Goal: Check status: Check status

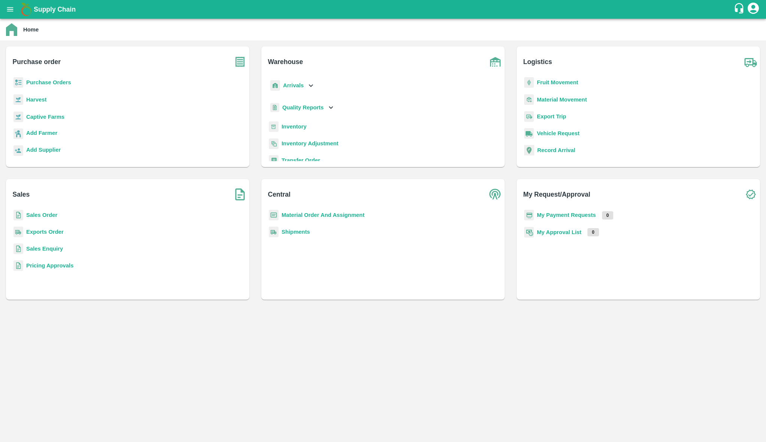
click at [45, 83] on b "Purchase Orders" at bounding box center [48, 82] width 45 height 6
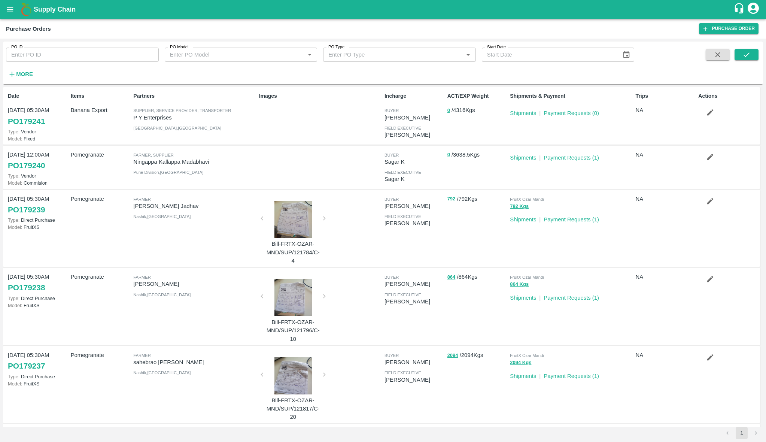
click at [24, 68] on button "More" at bounding box center [20, 74] width 29 height 13
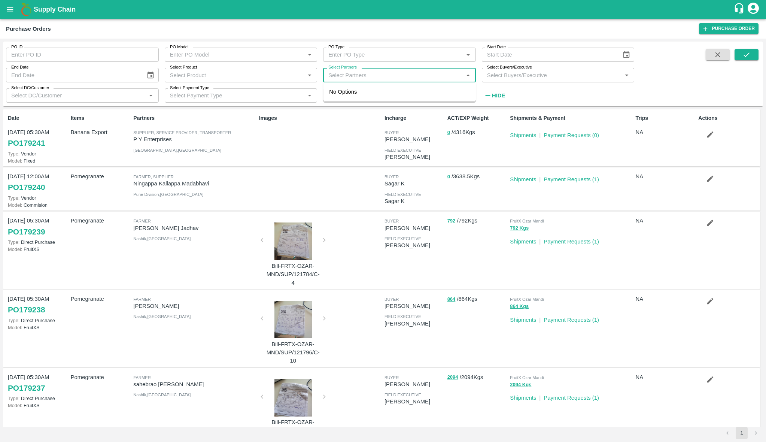
click at [365, 76] on input "Select Partners" at bounding box center [393, 75] width 136 height 10
type input "seesaw"
click at [360, 91] on div "SEESAW TEXTILES PRIVATE LIMITED-goregaon, mumbai-9819890393" at bounding box center [410, 100] width 120 height 25
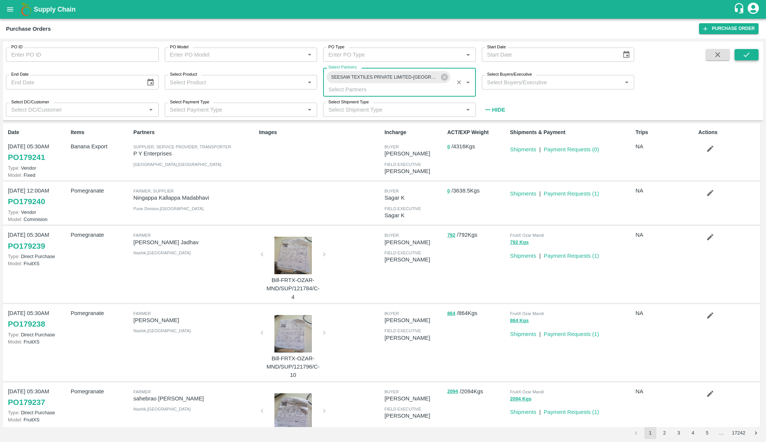
click at [752, 60] on button "submit" at bounding box center [746, 54] width 24 height 11
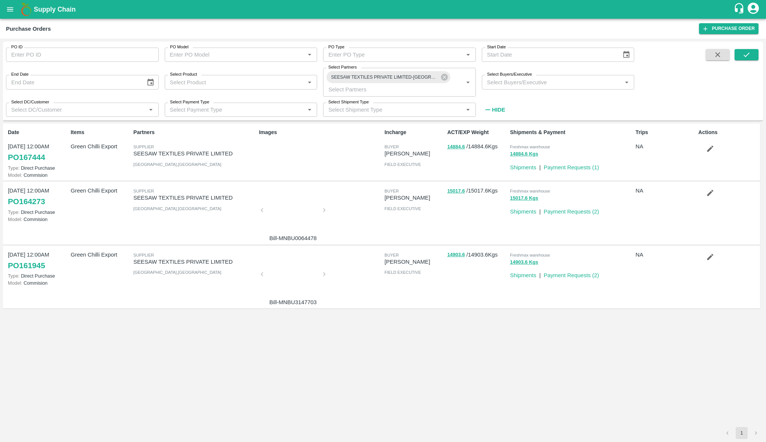
click at [25, 161] on link "PO 167444" at bounding box center [26, 156] width 37 height 13
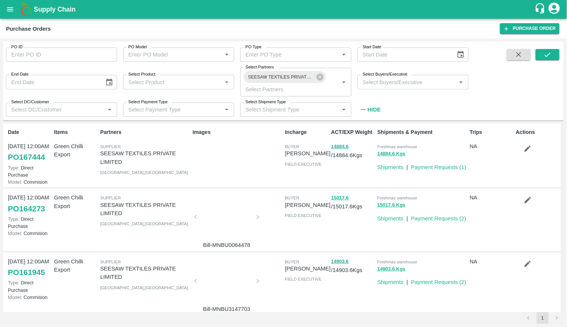
click at [9, 13] on icon "open drawer" at bounding box center [10, 9] width 8 height 8
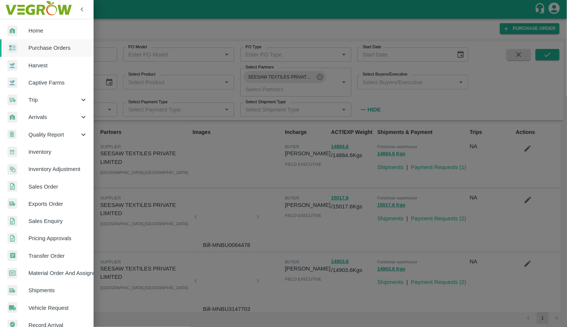
click at [18, 25] on div at bounding box center [17, 30] width 21 height 11
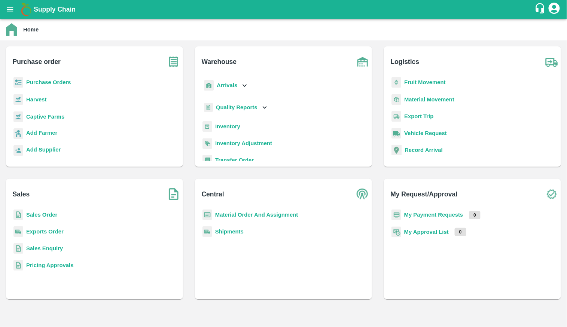
click at [47, 217] on b "Sales Order" at bounding box center [41, 215] width 31 height 6
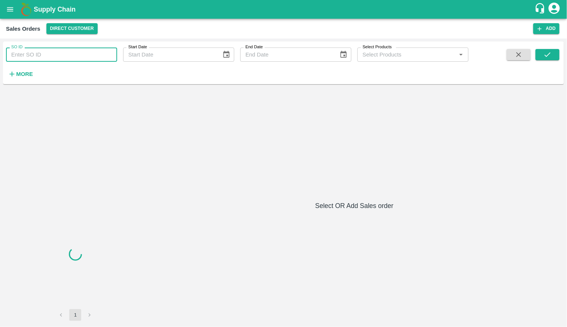
click at [60, 54] on input "SO ID" at bounding box center [61, 55] width 111 height 14
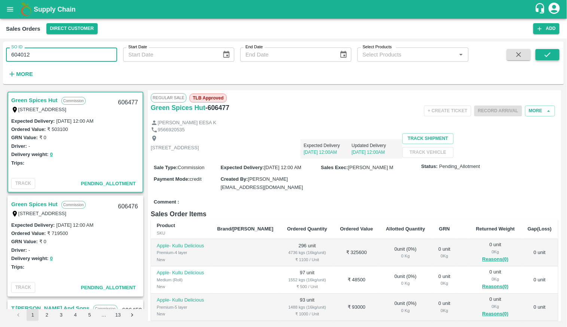
type input "604012"
click at [545, 57] on icon "submit" at bounding box center [547, 55] width 8 height 8
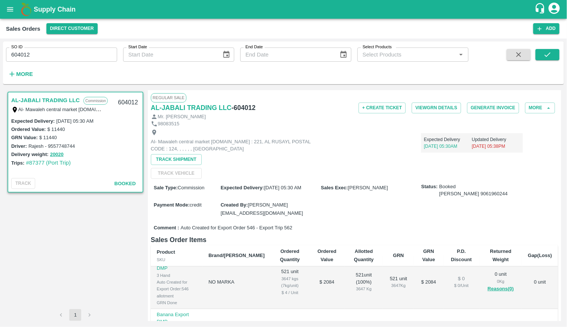
scroll to position [149, 0]
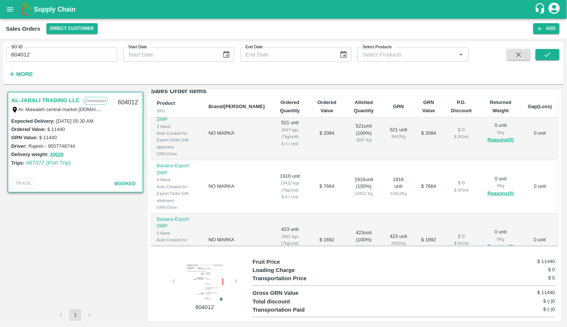
click at [205, 274] on div at bounding box center [205, 282] width 56 height 37
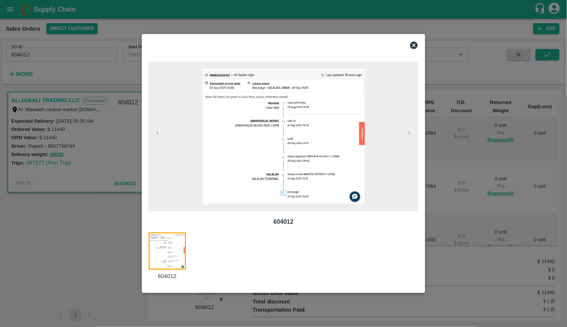
click at [541, 188] on div at bounding box center [283, 163] width 567 height 327
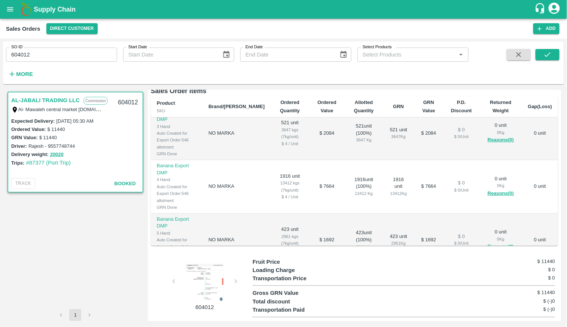
scroll to position [0, 0]
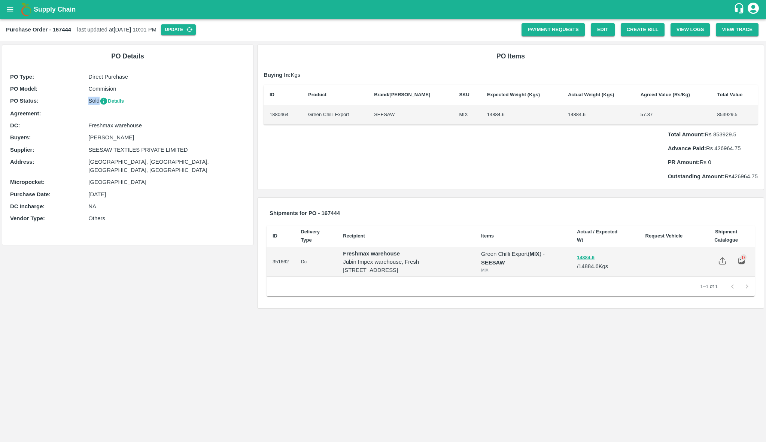
drag, startPoint x: 89, startPoint y: 101, endPoint x: 100, endPoint y: 101, distance: 10.5
click at [100, 101] on p "Sold Details" at bounding box center [166, 101] width 157 height 9
click at [561, 30] on link "Payment Requests" at bounding box center [552, 29] width 63 height 13
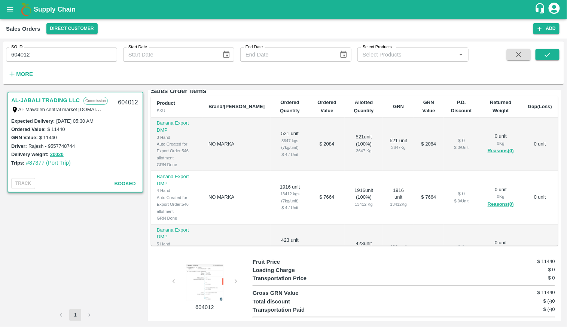
scroll to position [11, 0]
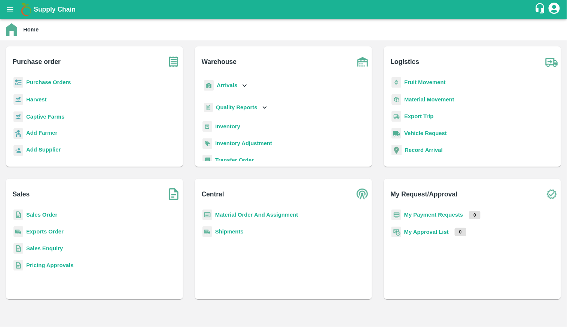
click at [30, 79] on b "Purchase Orders" at bounding box center [48, 82] width 45 height 6
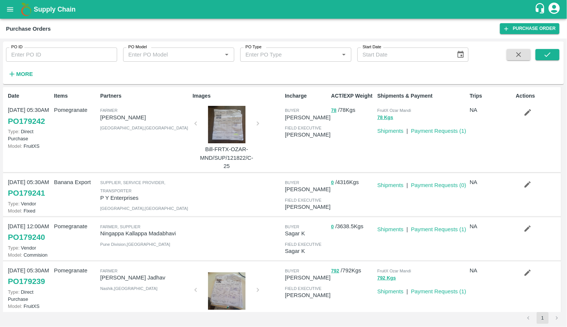
click at [65, 54] on input "PO ID" at bounding box center [61, 55] width 111 height 14
type input "167444"
click at [546, 65] on span at bounding box center [548, 64] width 24 height 31
click at [543, 59] on icon "submit" at bounding box center [547, 55] width 8 height 8
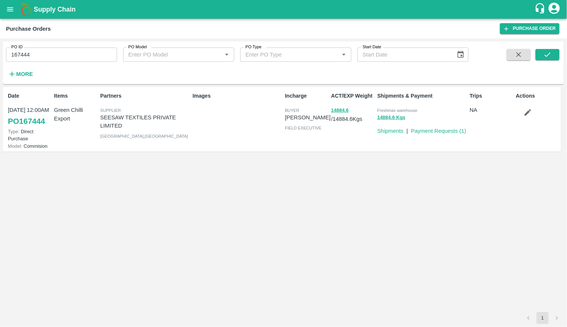
click at [34, 121] on link "PO 167444" at bounding box center [26, 121] width 37 height 13
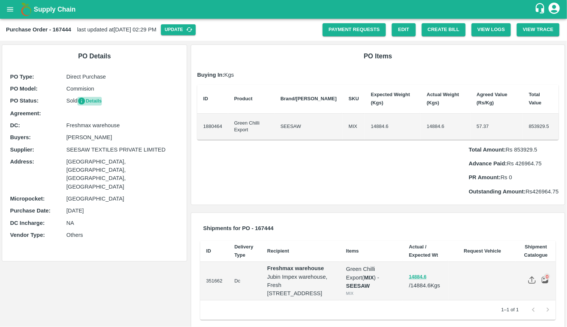
click at [95, 102] on button "Details" at bounding box center [89, 101] width 24 height 9
click at [235, 47] on div "PO Items Buying In: Kgs ID Product Brand/Marka SKU Expected Weight (Kgs) Actual…" at bounding box center [378, 125] width 374 height 160
click at [195, 32] on button "Update" at bounding box center [178, 29] width 35 height 11
click at [93, 99] on button "Details" at bounding box center [89, 101] width 24 height 9
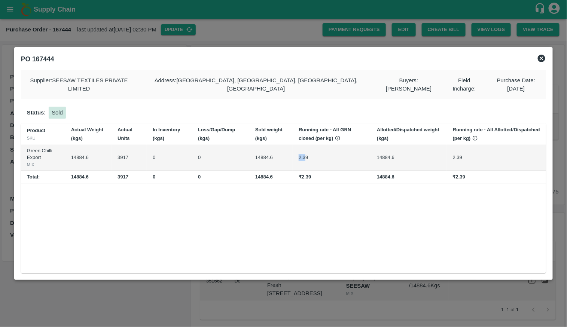
drag, startPoint x: 298, startPoint y: 147, endPoint x: 306, endPoint y: 155, distance: 11.6
click at [306, 155] on td "2.39" at bounding box center [332, 158] width 78 height 26
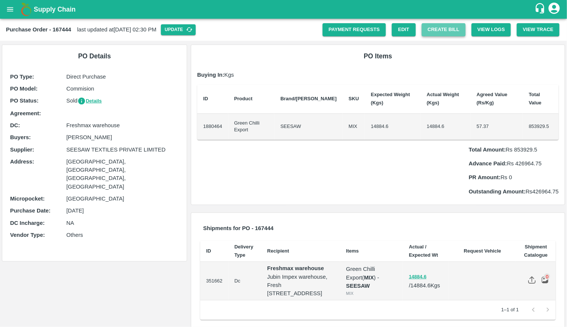
click at [445, 27] on button "Create Bill" at bounding box center [444, 29] width 44 height 13
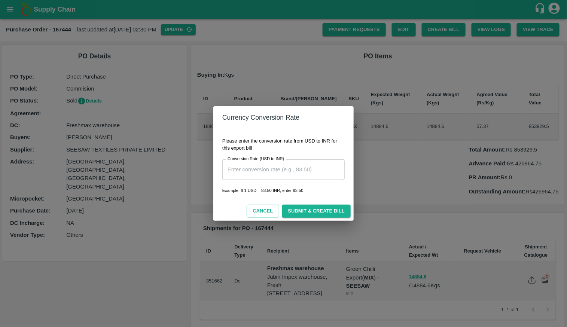
click at [399, 190] on div "Currency Conversion Rate Please enter the conversion rate from USD to INR for t…" at bounding box center [283, 163] width 567 height 327
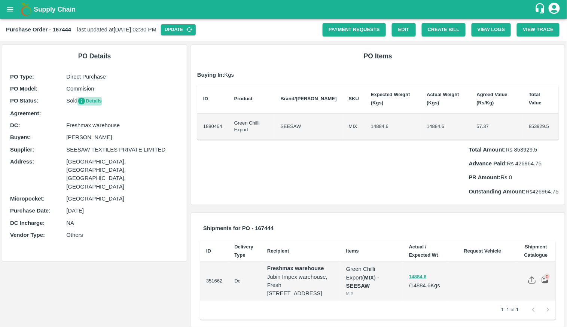
click at [93, 100] on button "Details" at bounding box center [89, 101] width 24 height 9
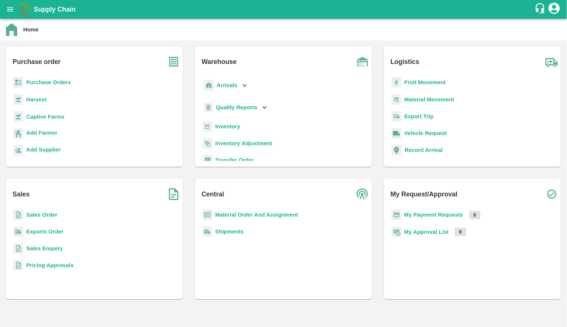
click at [57, 81] on b "Purchase Orders" at bounding box center [48, 82] width 45 height 6
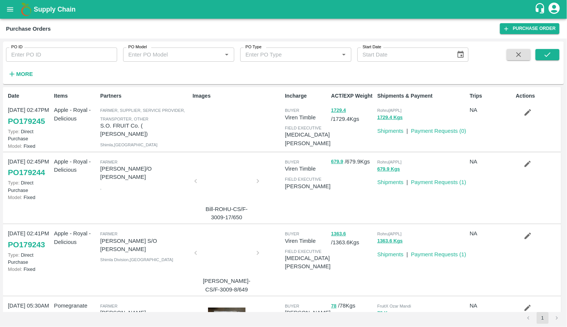
click at [80, 54] on input "PO ID" at bounding box center [61, 55] width 111 height 14
type input "167444"
click at [548, 58] on icon "submit" at bounding box center [547, 55] width 8 height 8
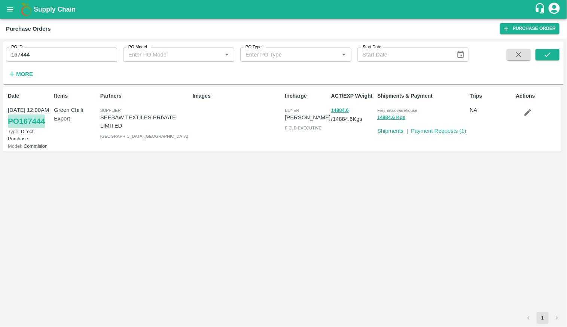
click at [33, 116] on link "PO 167444" at bounding box center [26, 121] width 37 height 13
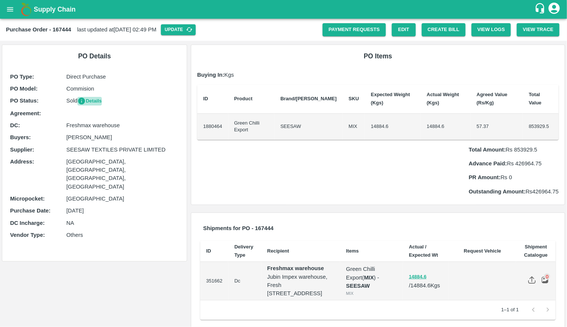
click at [92, 101] on button "Details" at bounding box center [89, 101] width 24 height 9
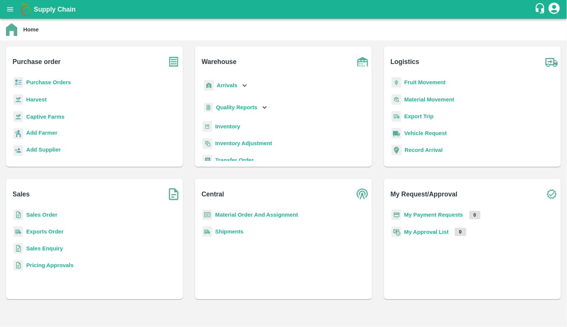
click at [35, 210] on div "Sales Order" at bounding box center [94, 218] width 165 height 17
click at [35, 215] on b "Sales Order" at bounding box center [41, 215] width 31 height 6
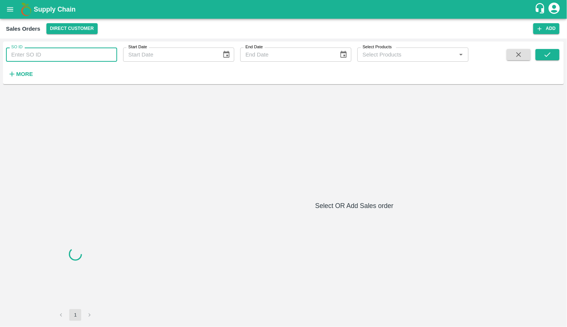
click at [56, 59] on input "SO ID" at bounding box center [61, 55] width 111 height 14
paste input "603968"
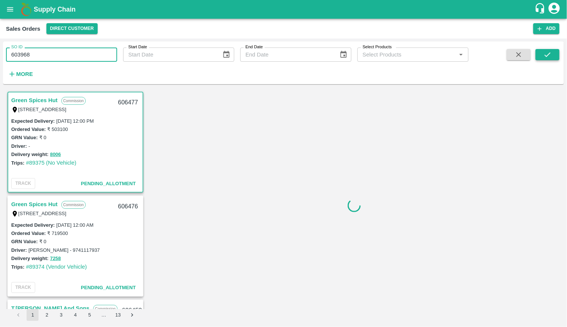
type input "603968"
click at [546, 60] on button "submit" at bounding box center [548, 54] width 24 height 11
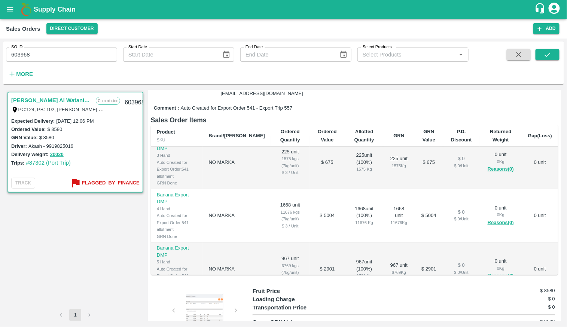
scroll to position [167, 0]
